Goal: Find specific fact

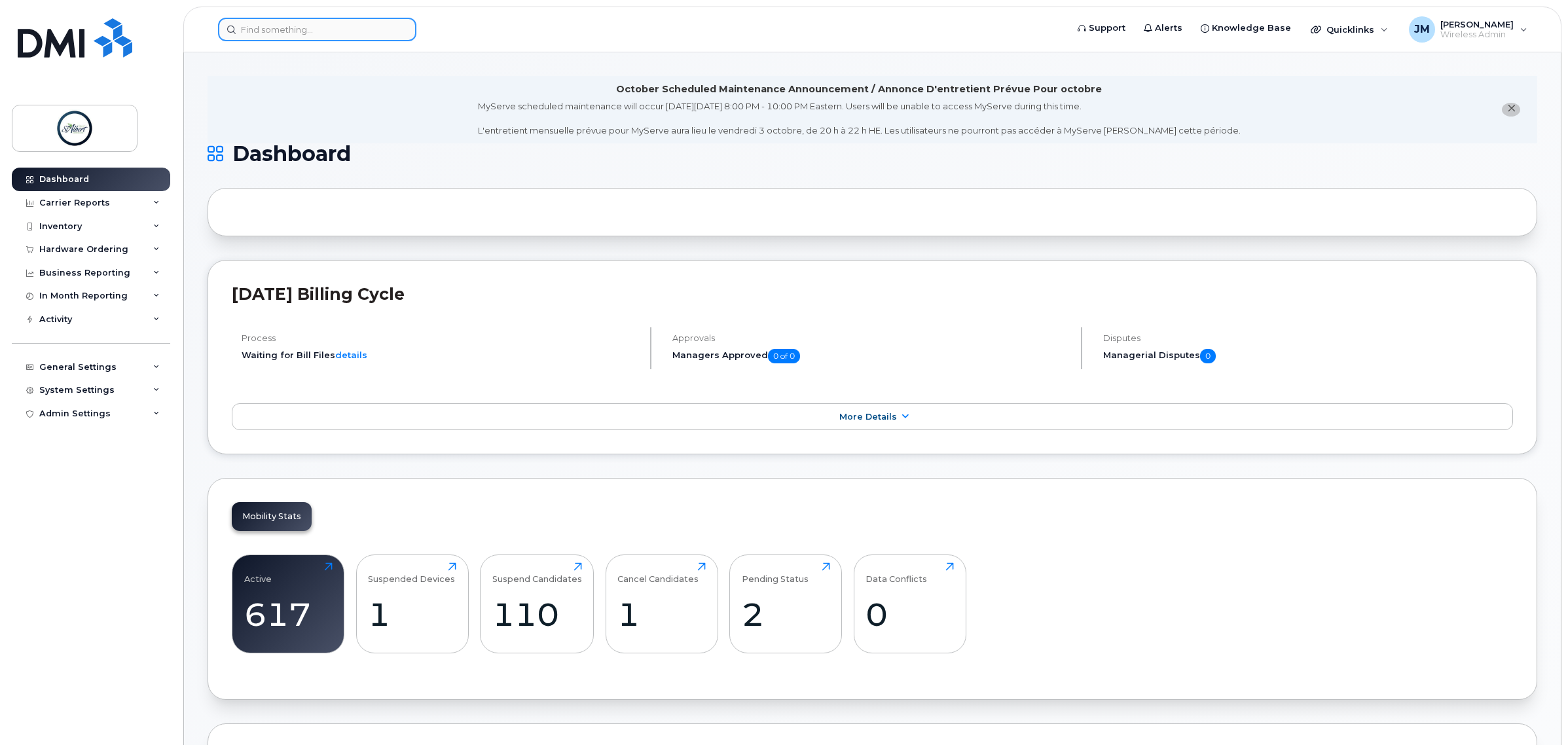
click at [284, 28] on input at bounding box center [317, 30] width 198 height 24
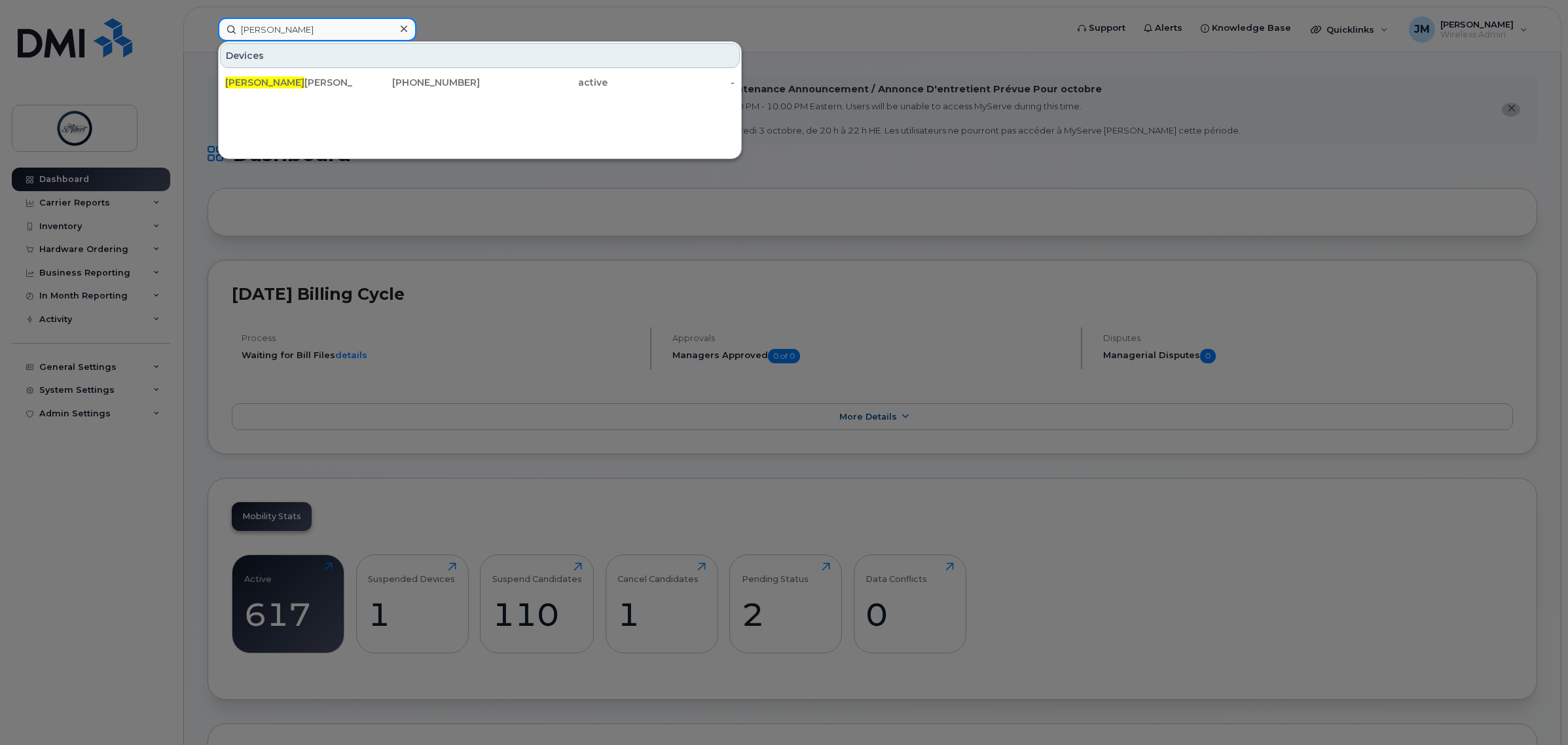
type input "tony"
click at [299, 76] on div "Tony Kopp" at bounding box center [289, 82] width 128 height 13
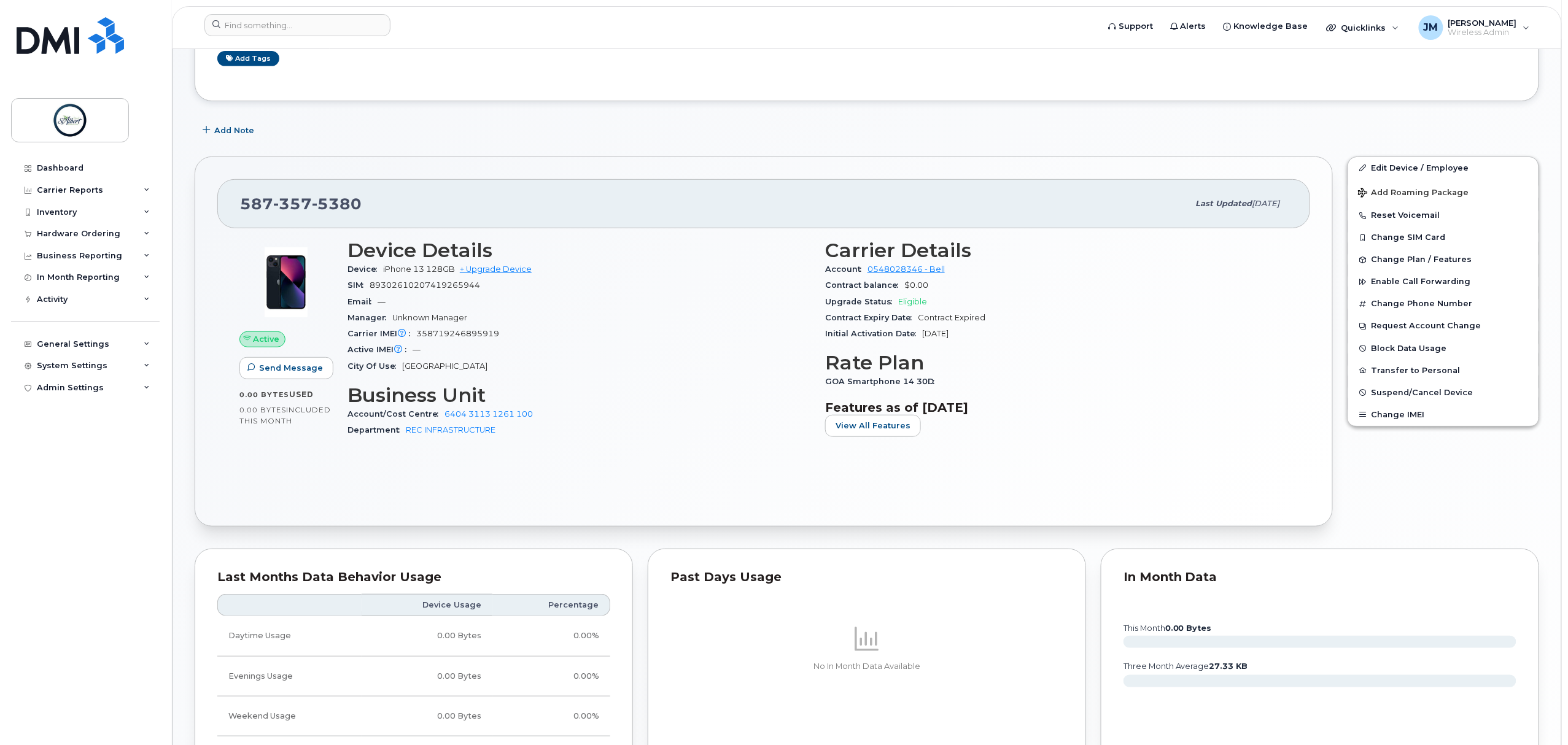
scroll to position [569, 0]
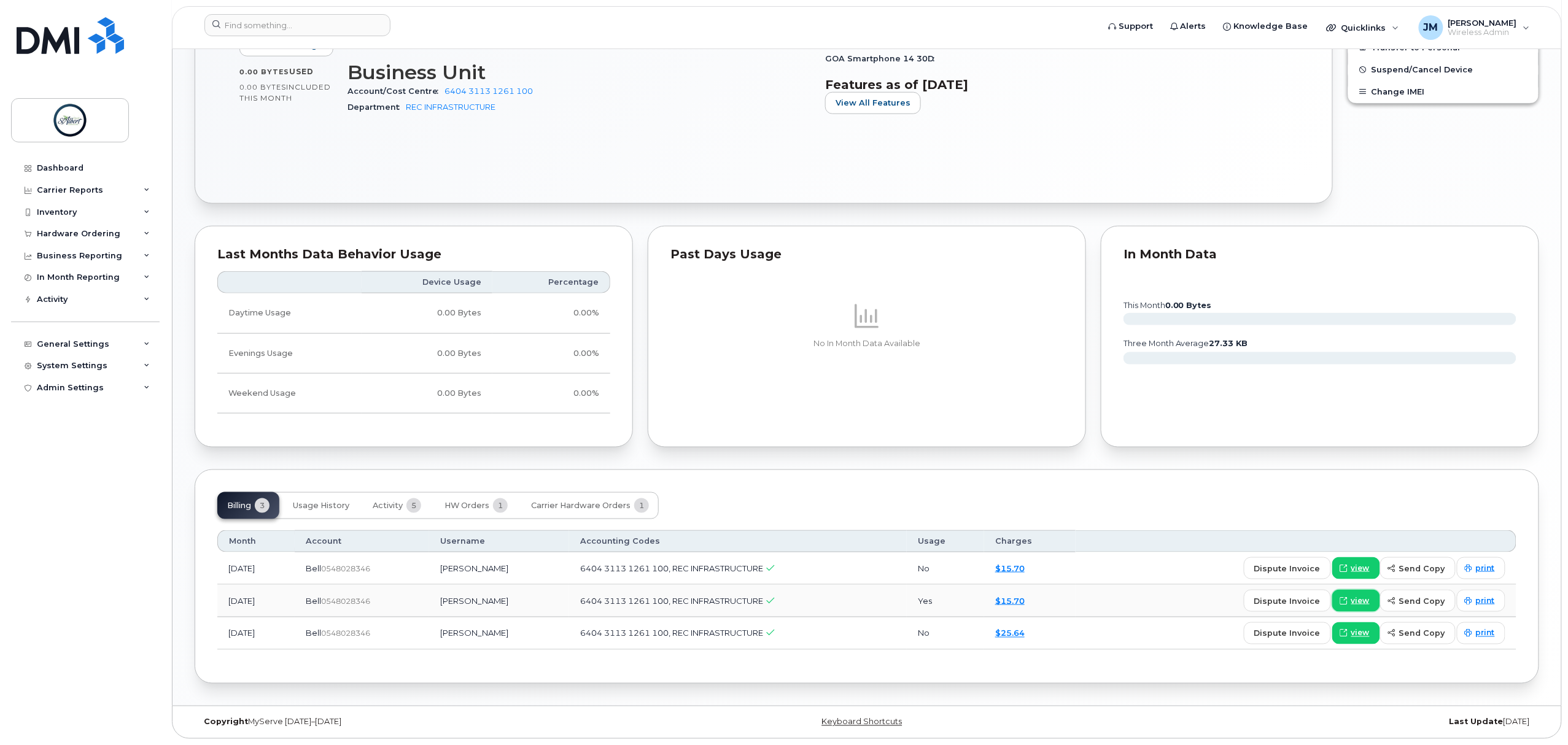
click at [1354, 600] on span "view" at bounding box center [1360, 600] width 18 height 11
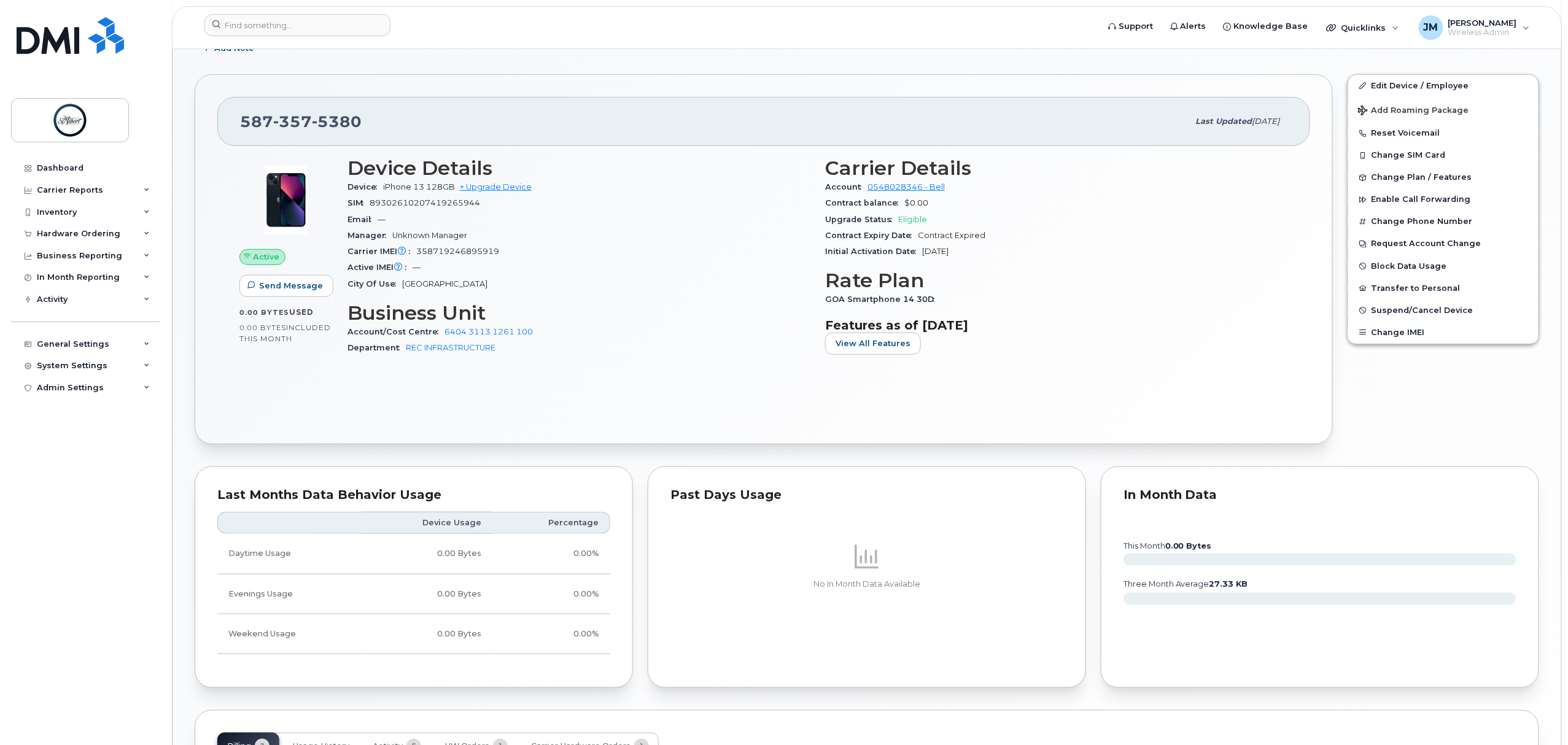
scroll to position [242, 0]
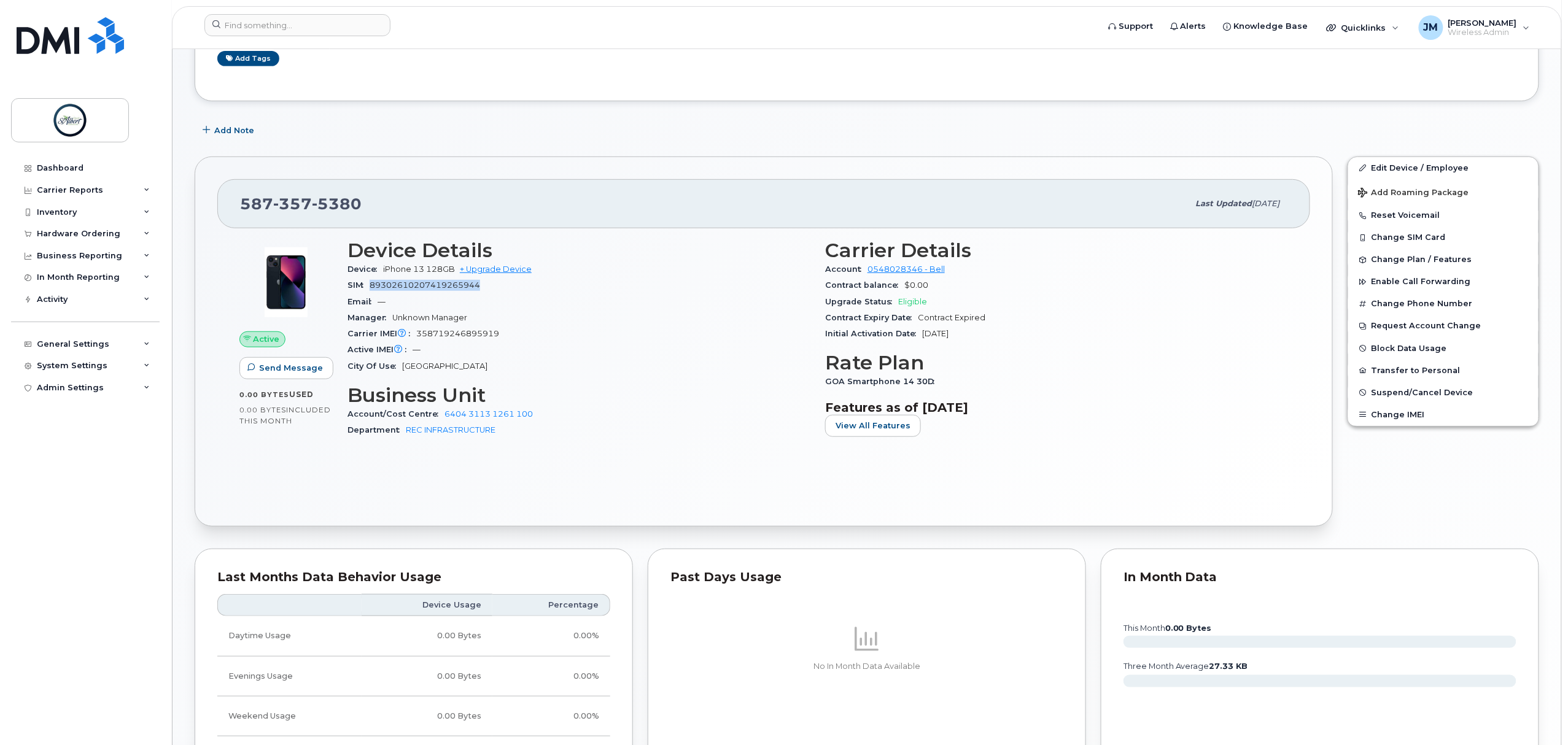
drag, startPoint x: 491, startPoint y: 290, endPoint x: 373, endPoint y: 293, distance: 118.0
click at [373, 293] on div "SIM [TECHNICAL_ID]" at bounding box center [579, 285] width 463 height 16
copy span "89302610207419265944"
